Goal: Task Accomplishment & Management: Use online tool/utility

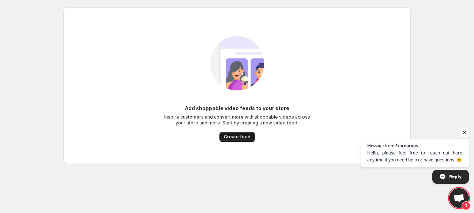
click at [238, 135] on span "Create feed" at bounding box center [237, 137] width 27 height 6
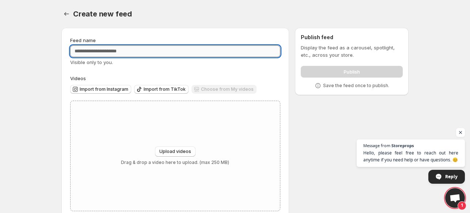
click at [181, 50] on input "Feed name" at bounding box center [175, 51] width 210 height 12
type input "*"
click at [136, 47] on input "****" at bounding box center [175, 51] width 210 height 12
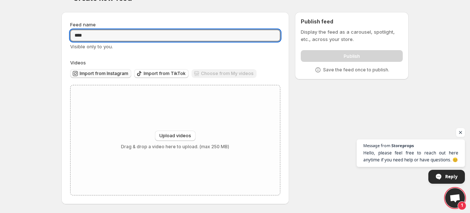
type input "****"
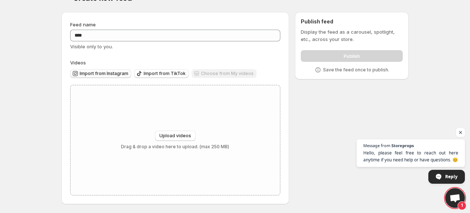
click at [118, 75] on span "Import from Instagram" at bounding box center [104, 74] width 49 height 6
click at [185, 137] on span "Upload videos" at bounding box center [175, 136] width 32 height 6
type input "**********"
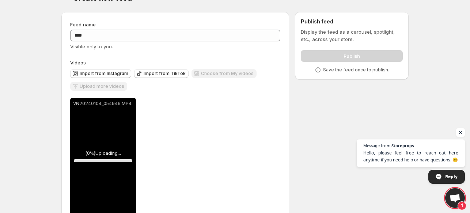
scroll to position [35, 0]
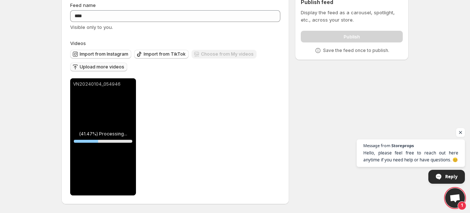
click at [105, 65] on span "Upload more videos" at bounding box center [102, 67] width 45 height 6
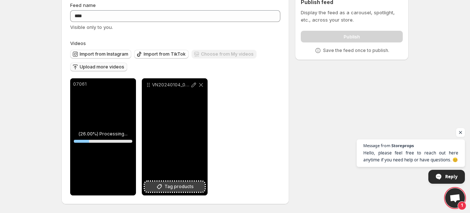
click at [170, 184] on span "Tag products" at bounding box center [179, 186] width 29 height 7
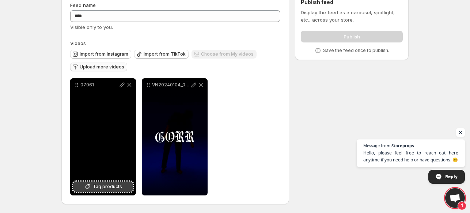
click at [110, 185] on span "Tag products" at bounding box center [107, 186] width 29 height 7
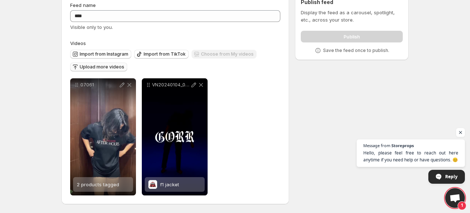
click at [99, 67] on span "Upload more videos" at bounding box center [102, 67] width 45 height 6
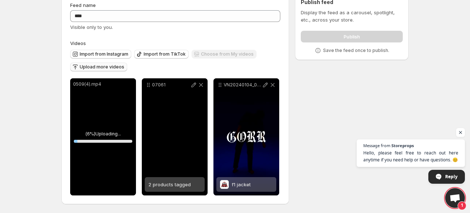
click at [167, 181] on div "2 products tagged" at bounding box center [169, 184] width 42 height 15
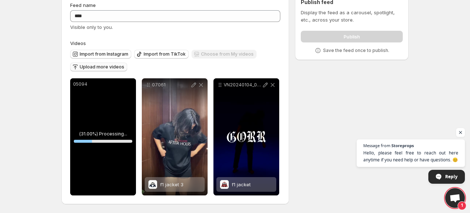
click at [87, 64] on span "Upload more videos" at bounding box center [102, 67] width 45 height 6
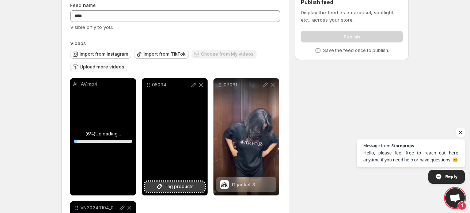
click at [181, 190] on span "Tag products" at bounding box center [179, 186] width 29 height 7
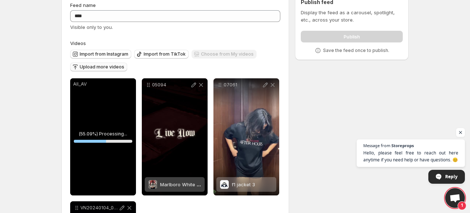
click at [109, 68] on span "Upload more videos" at bounding box center [102, 67] width 45 height 6
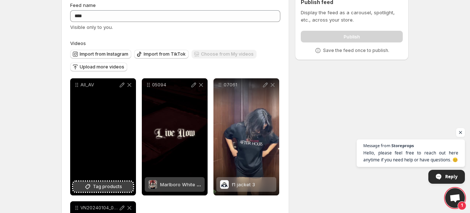
click at [117, 184] on span "Tag products" at bounding box center [107, 186] width 29 height 7
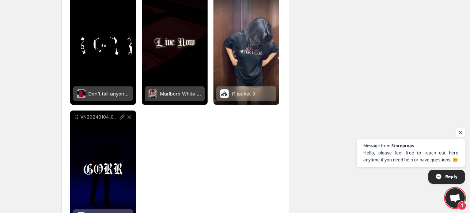
scroll to position [0, 0]
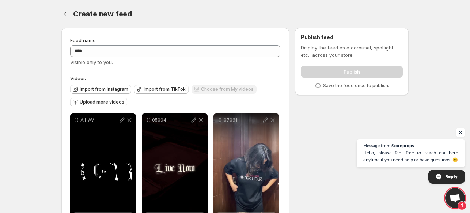
click at [332, 72] on div "Publish" at bounding box center [352, 70] width 102 height 15
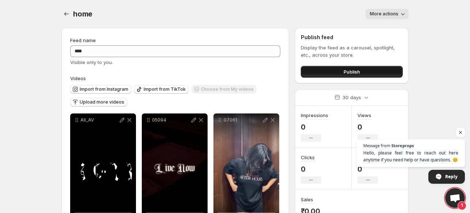
click at [354, 72] on span "Publish" at bounding box center [352, 71] width 16 height 7
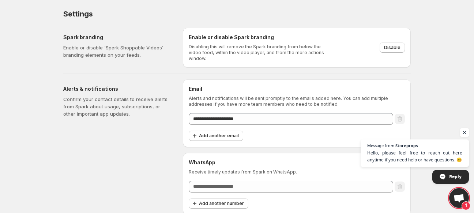
click at [467, 133] on span "Open chat" at bounding box center [464, 132] width 9 height 9
